Goal: Check status: Check status

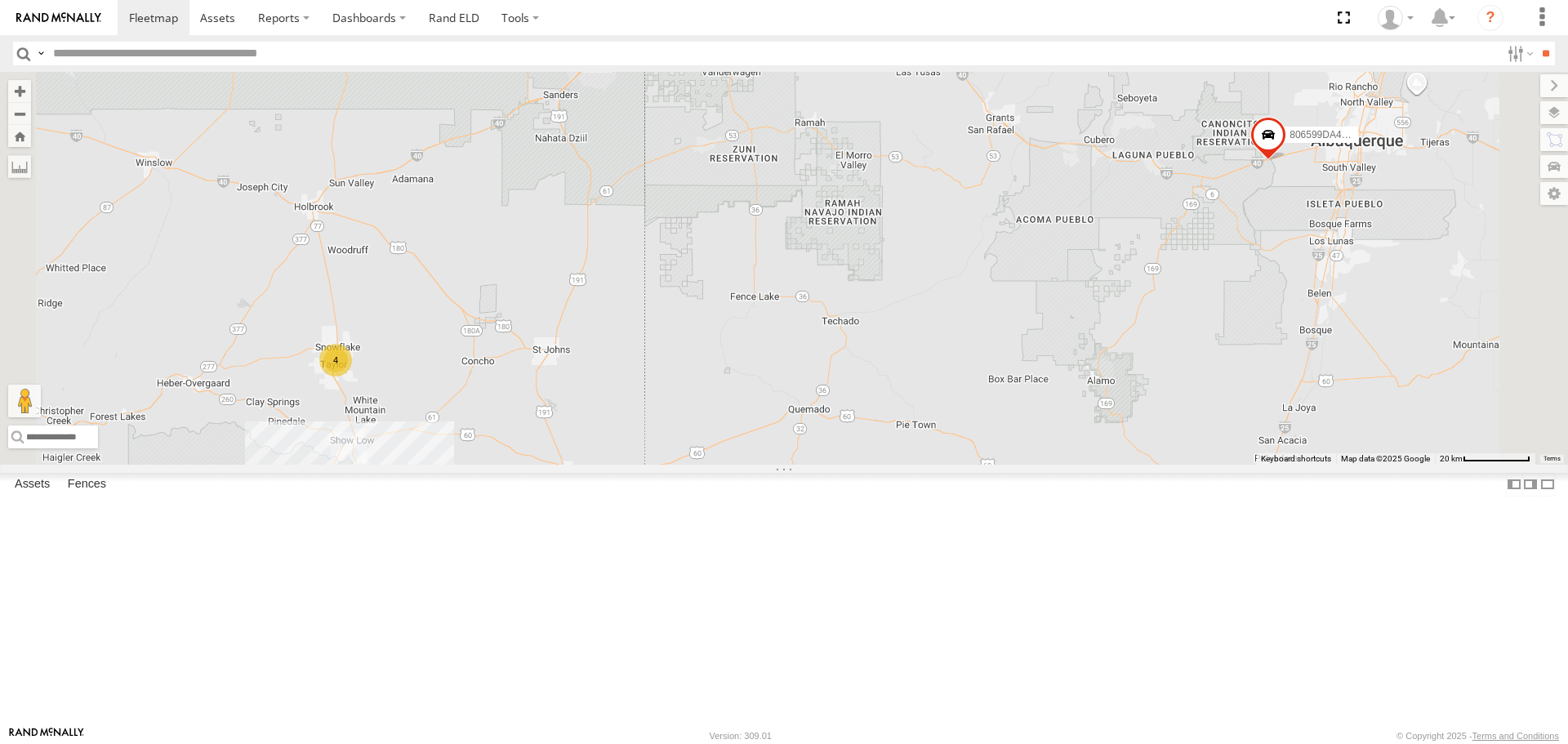
click at [0, 0] on span at bounding box center [0, 0] width 0 height 0
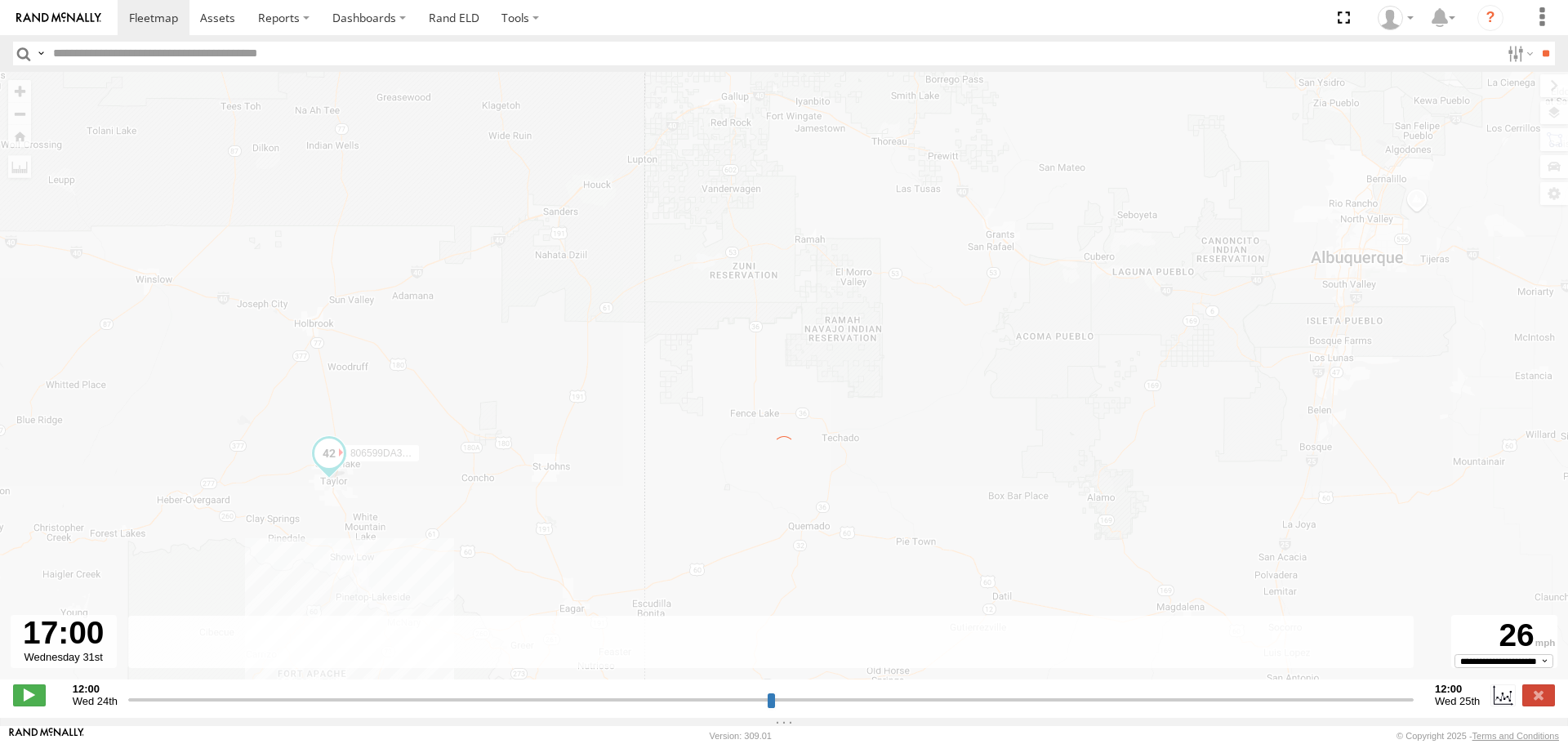
drag, startPoint x: 136, startPoint y: 711, endPoint x: 196, endPoint y: 703, distance: 60.5
click at [196, 703] on input "range" at bounding box center [771, 699] width 1285 height 16
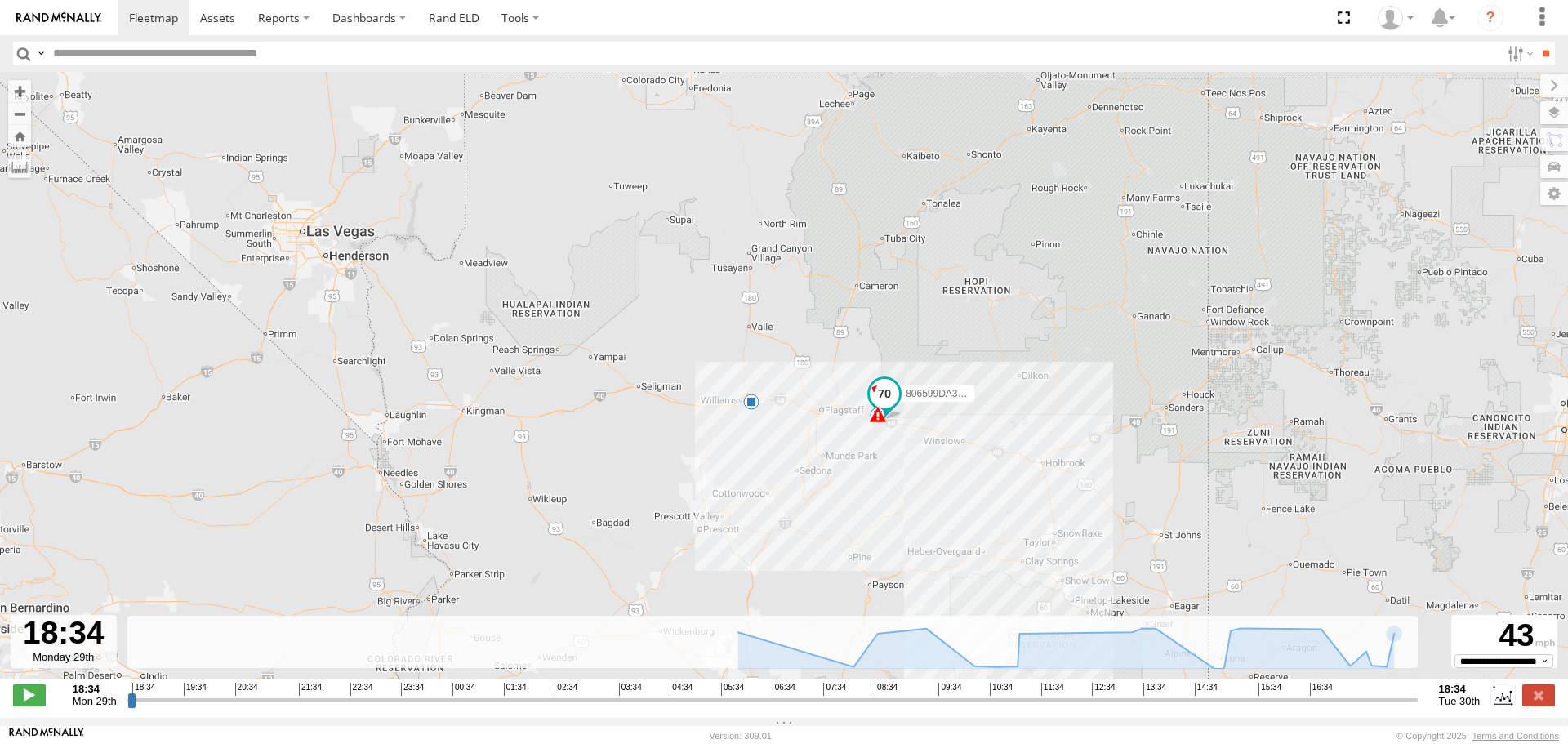
click at [50, 641] on div at bounding box center [63, 641] width 106 height 53
click at [95, 705] on span "Mon 29th" at bounding box center [95, 701] width 44 height 12
click at [84, 695] on strong "18:34" at bounding box center [95, 688] width 44 height 12
click at [35, 705] on span at bounding box center [29, 694] width 32 height 21
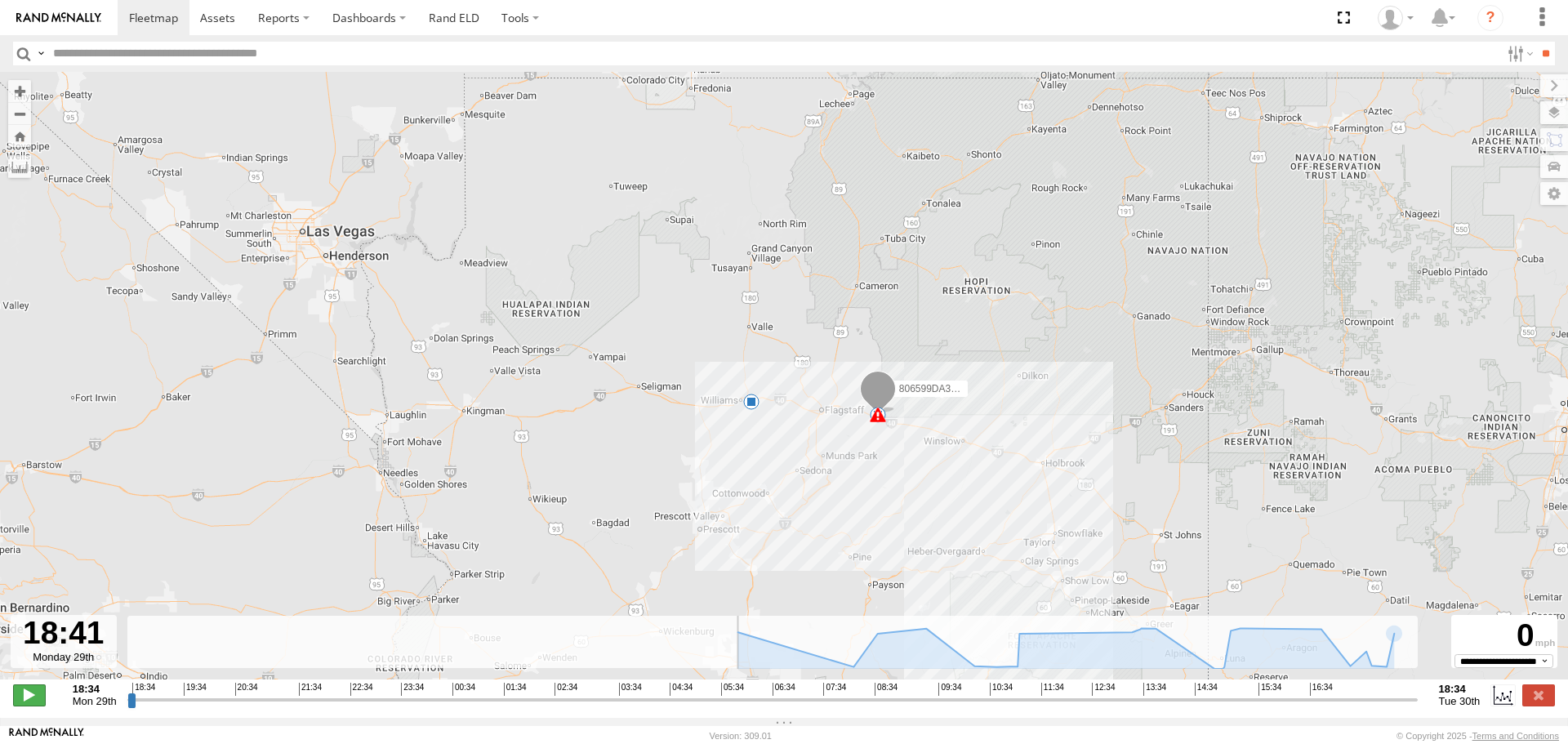
type input "**********"
click at [521, 25] on label at bounding box center [520, 18] width 60 height 35
click at [386, 10] on label "Dashboards" at bounding box center [369, 18] width 96 height 35
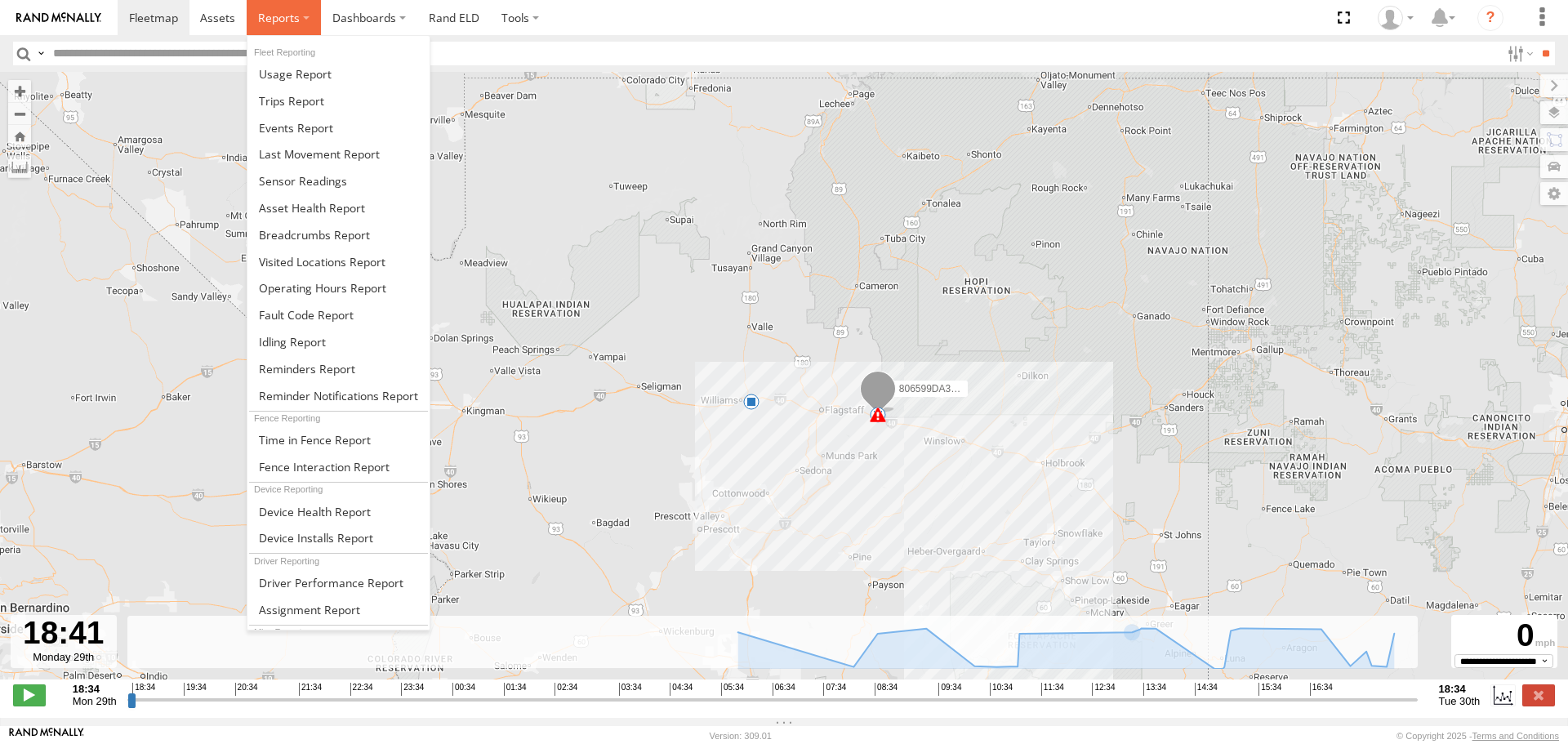
click at [303, 19] on label at bounding box center [283, 18] width 74 height 35
click at [311, 95] on span at bounding box center [291, 101] width 66 height 16
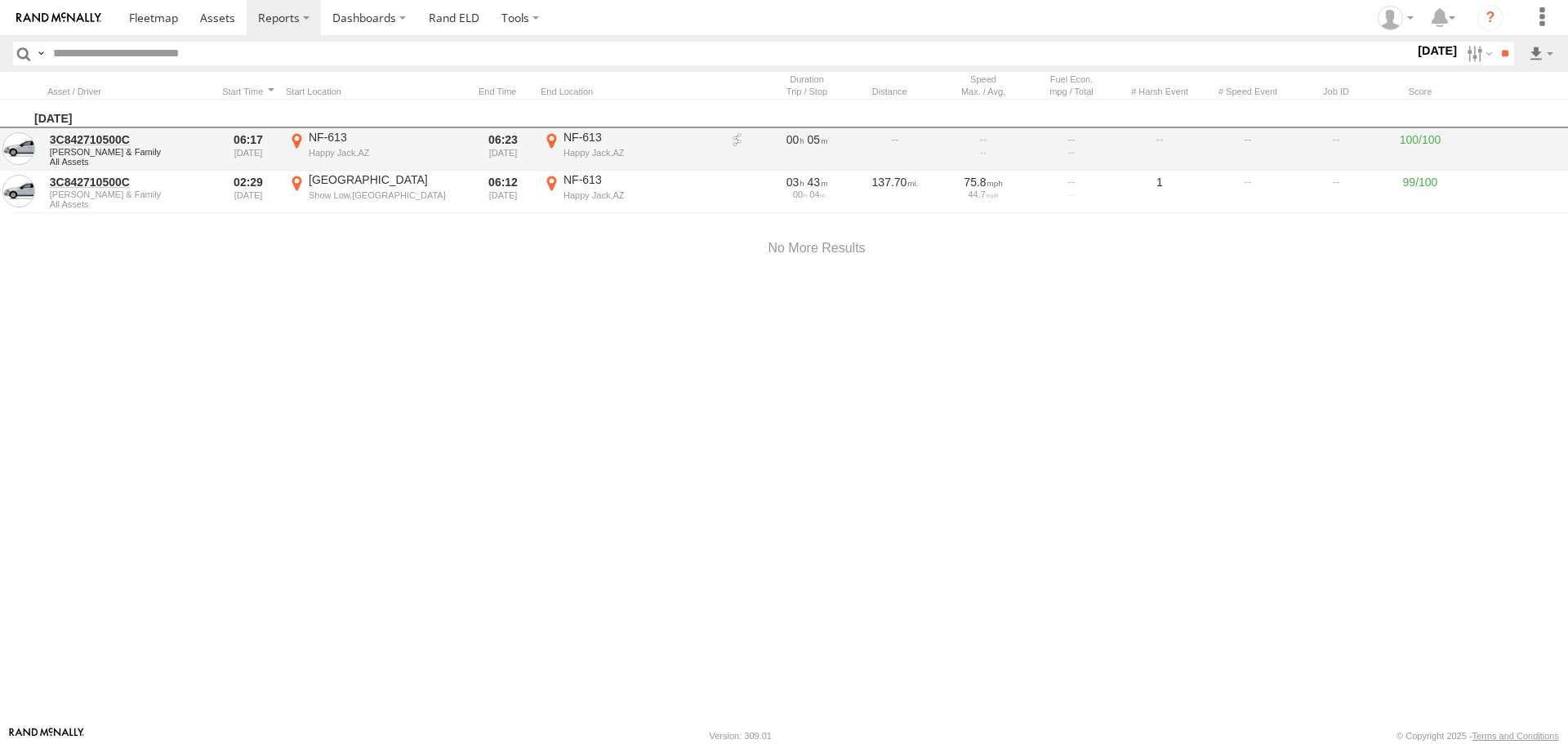
click at [660, 152] on div "Happy Jack,AZ" at bounding box center [640, 152] width 154 height 11
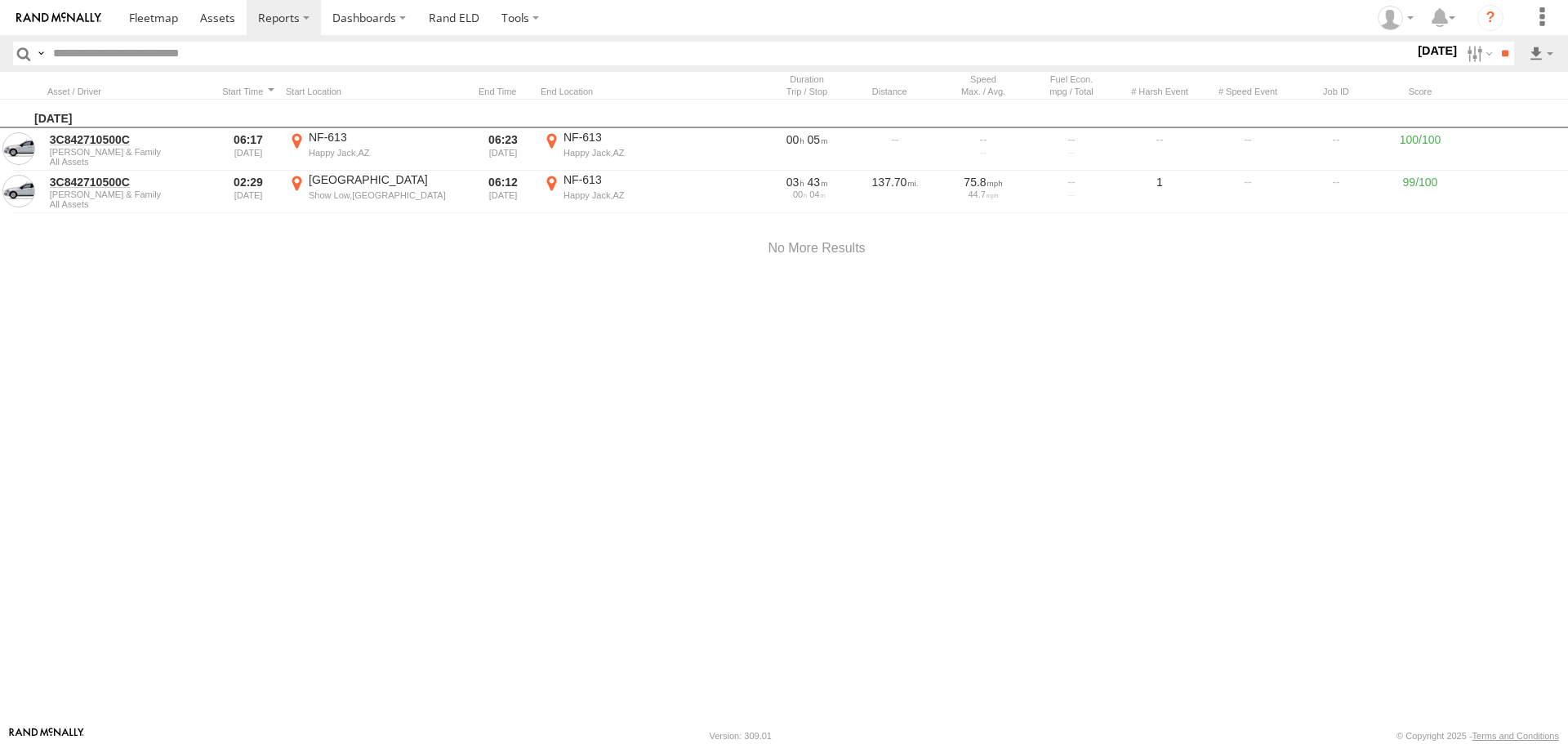
click at [0, 0] on label "×" at bounding box center [0, 0] width 0 height 0
click at [156, 10] on span at bounding box center [153, 18] width 49 height 16
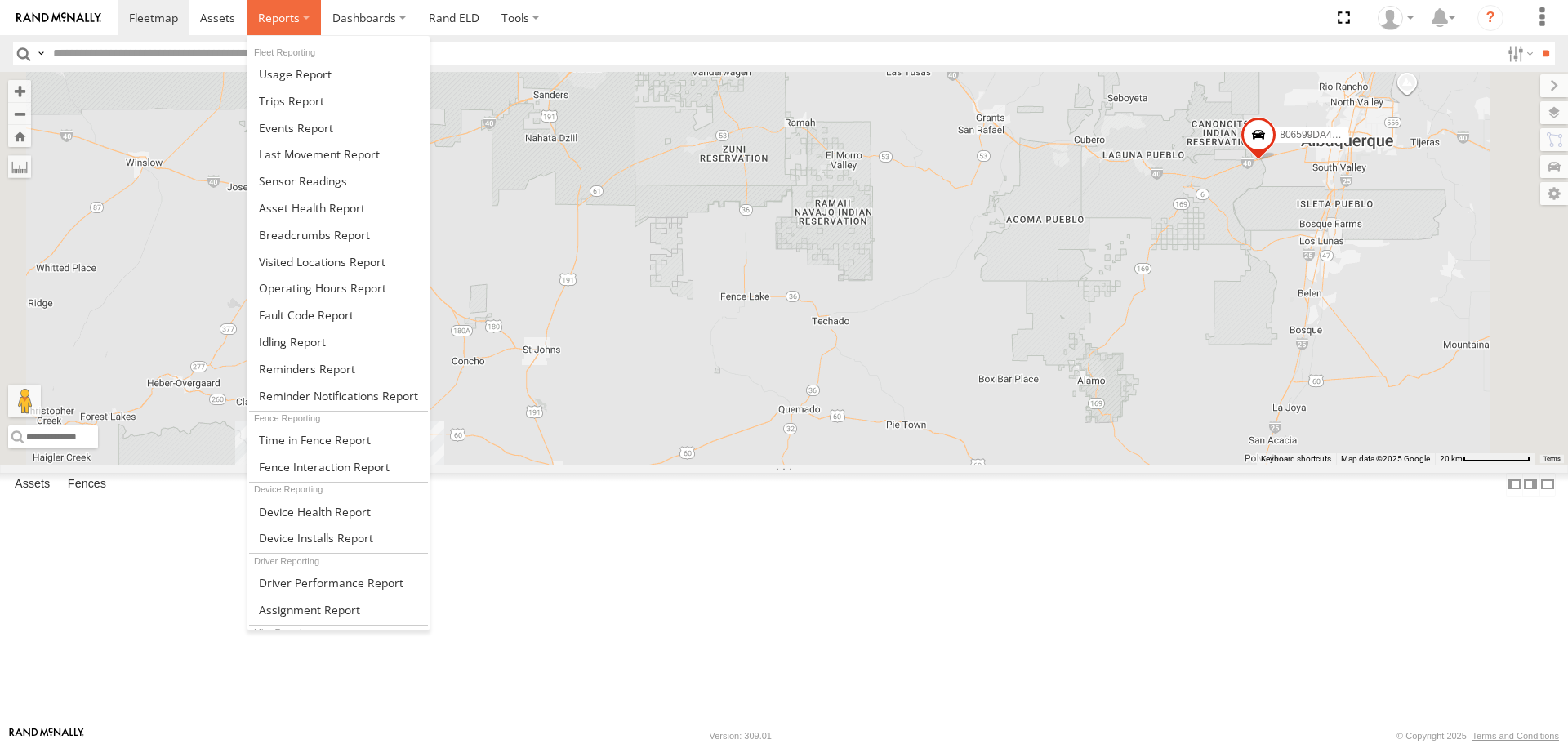
click at [304, 20] on label at bounding box center [283, 18] width 74 height 35
click at [371, 71] on link at bounding box center [338, 73] width 182 height 27
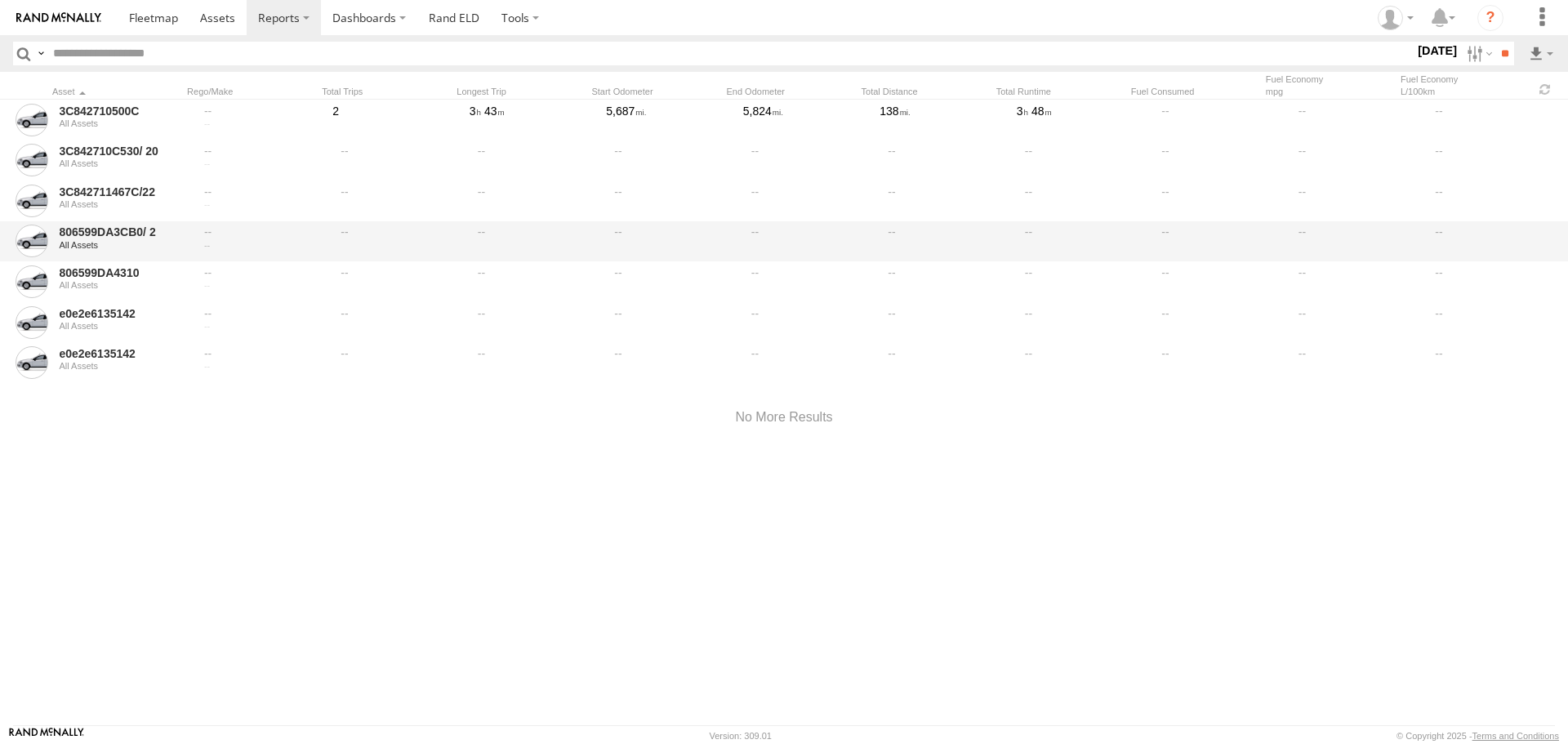
click at [194, 236] on div at bounding box center [259, 241] width 130 height 38
click at [93, 232] on link "806599DA3CB0/ 2" at bounding box center [122, 232] width 126 height 15
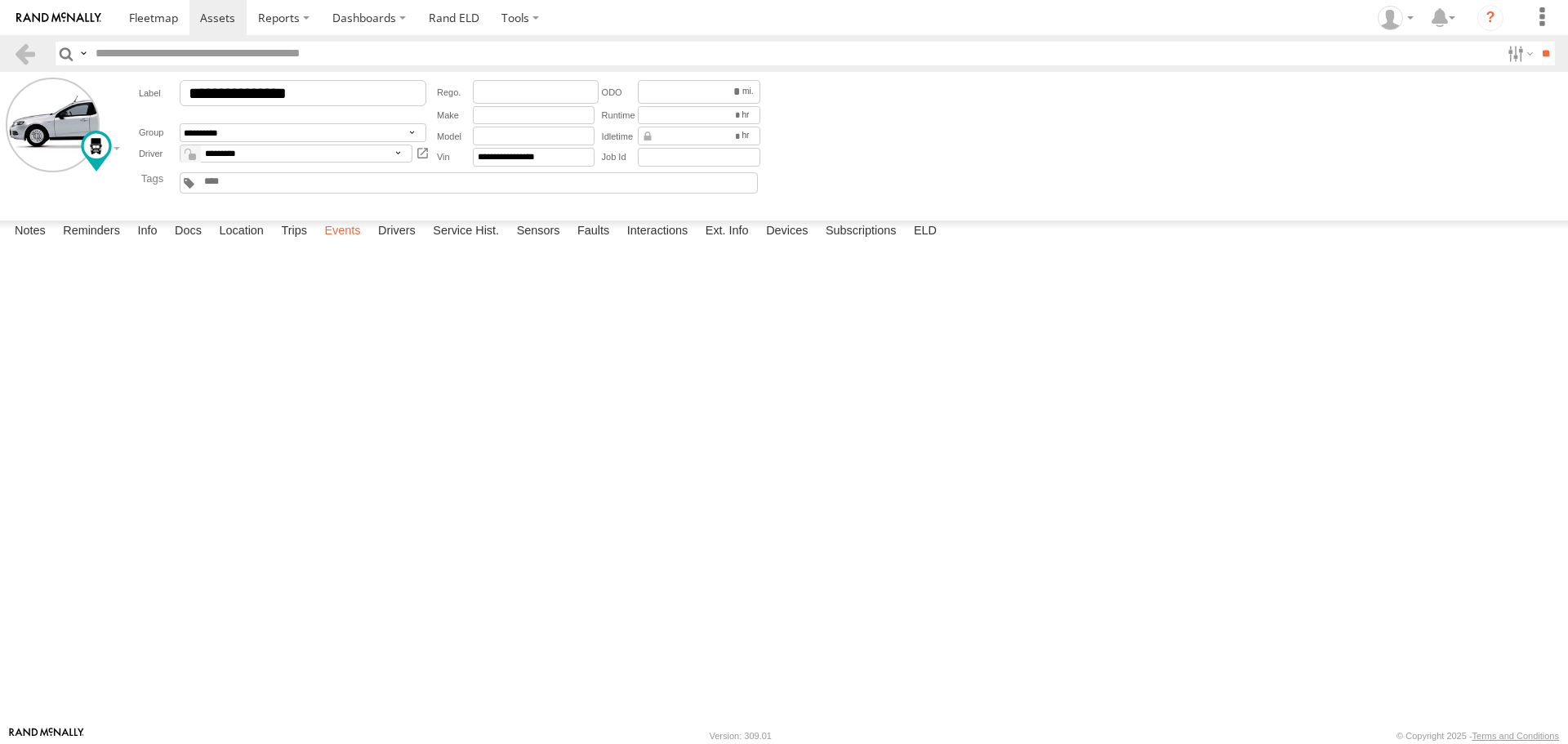
click at [354, 244] on label "Events" at bounding box center [342, 232] width 53 height 23
click at [298, 244] on label "Trips" at bounding box center [294, 232] width 42 height 23
